Goal: Find specific fact: Find specific fact

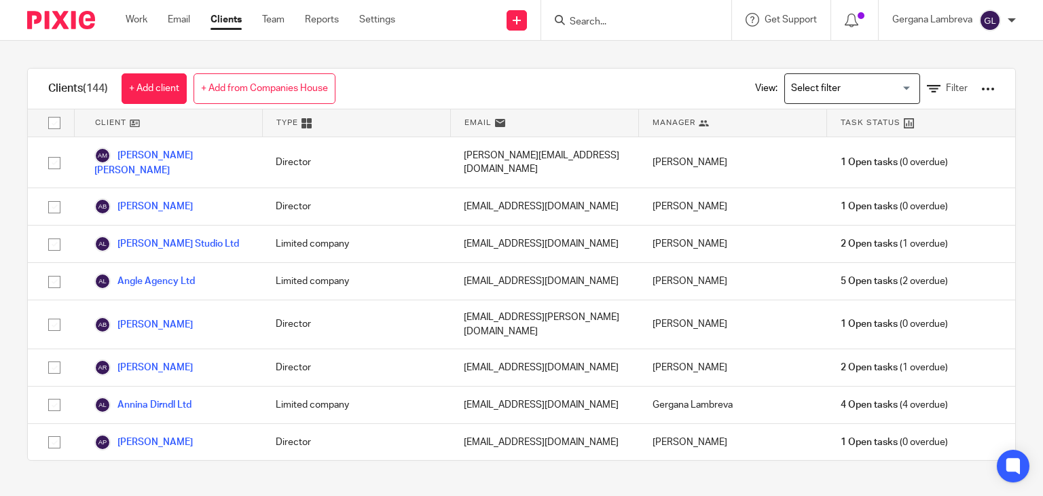
click at [625, 16] on input "Search" at bounding box center [629, 22] width 122 height 12
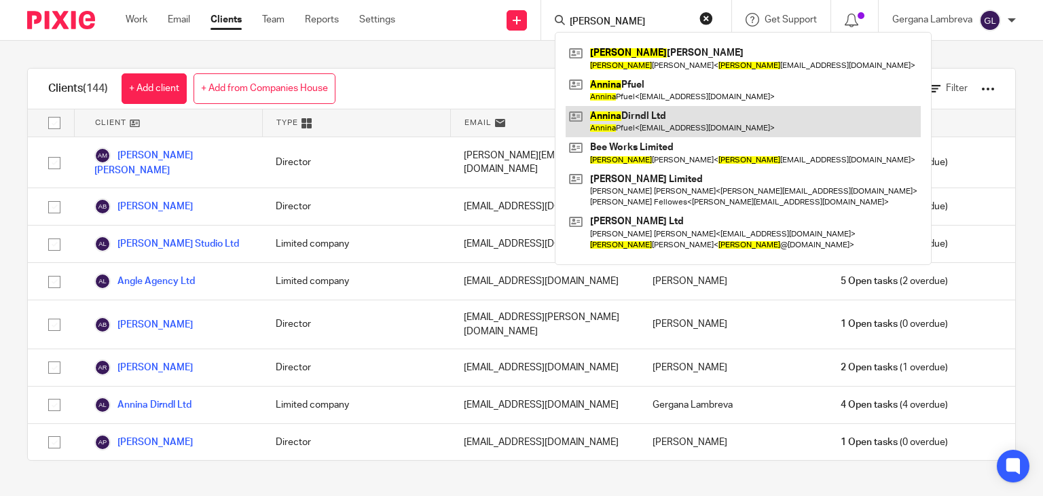
type input "[PERSON_NAME]"
click at [628, 116] on link at bounding box center [743, 121] width 355 height 31
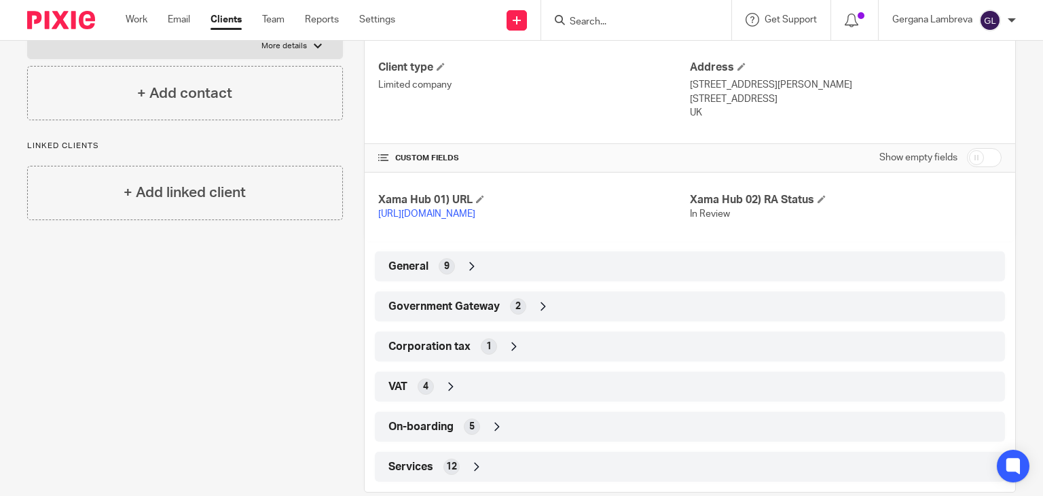
scroll to position [244, 0]
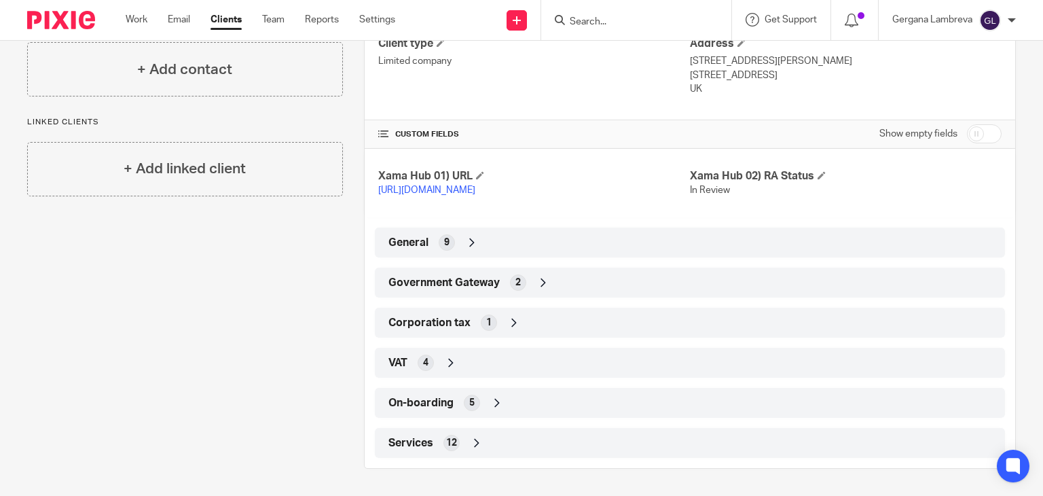
click at [496, 291] on div "Government Gateway 2" at bounding box center [690, 282] width 610 height 23
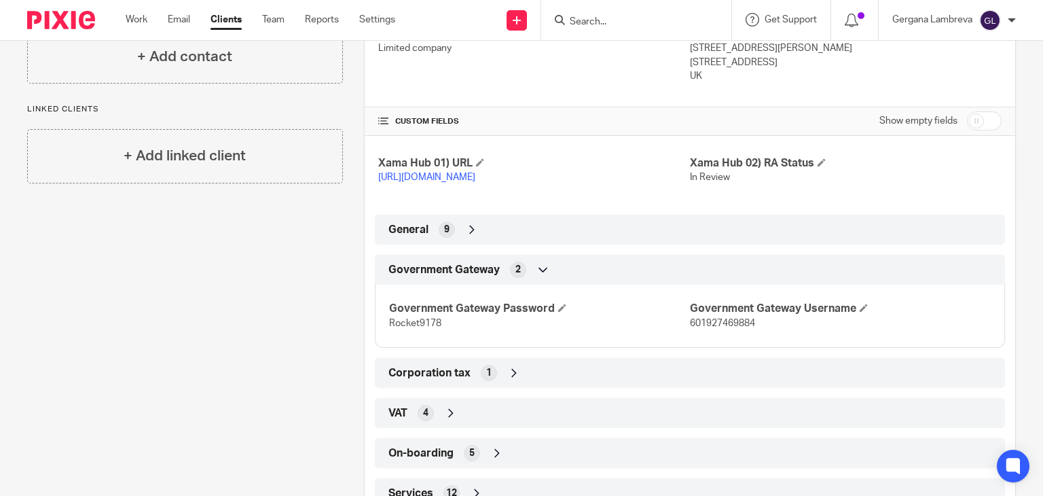
click at [697, 328] on span "601927469884" at bounding box center [722, 323] width 65 height 10
copy span "601927469884"
click at [413, 328] on span "Rocket9178" at bounding box center [415, 323] width 52 height 10
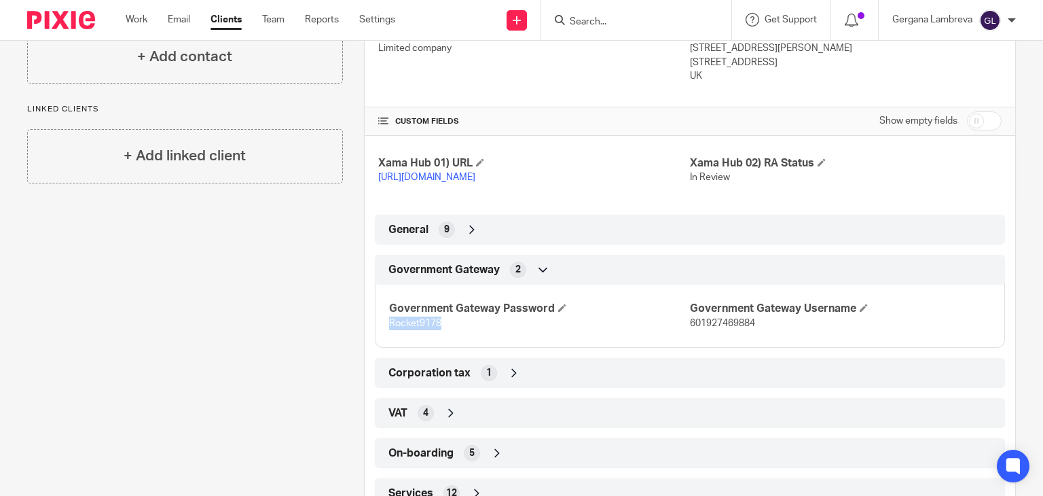
copy span "Rocket9178"
